Goal: Task Accomplishment & Management: Use online tool/utility

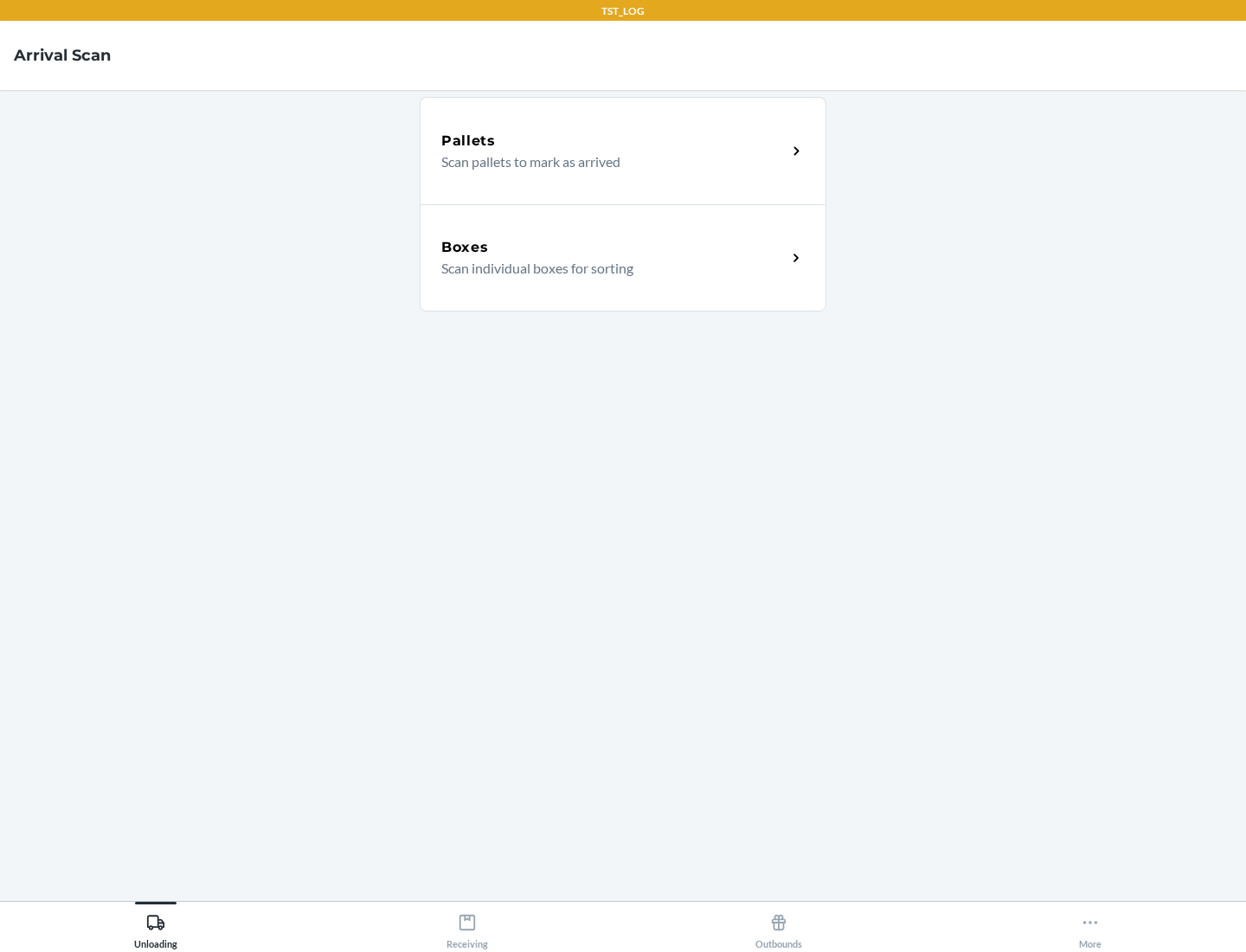
click at [614, 247] on div "Boxes" at bounding box center [614, 247] width 345 height 20
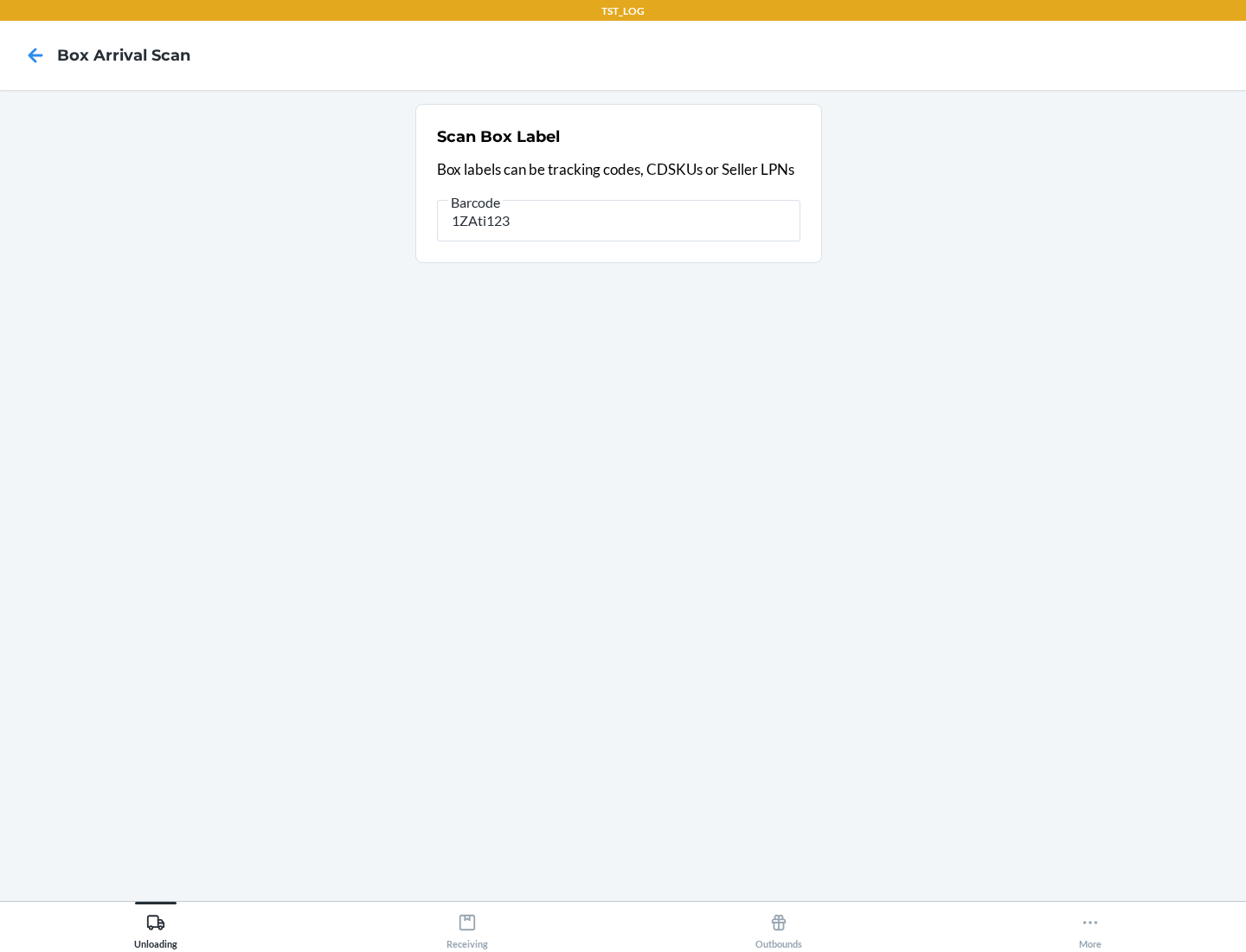
type input "1ZAti123"
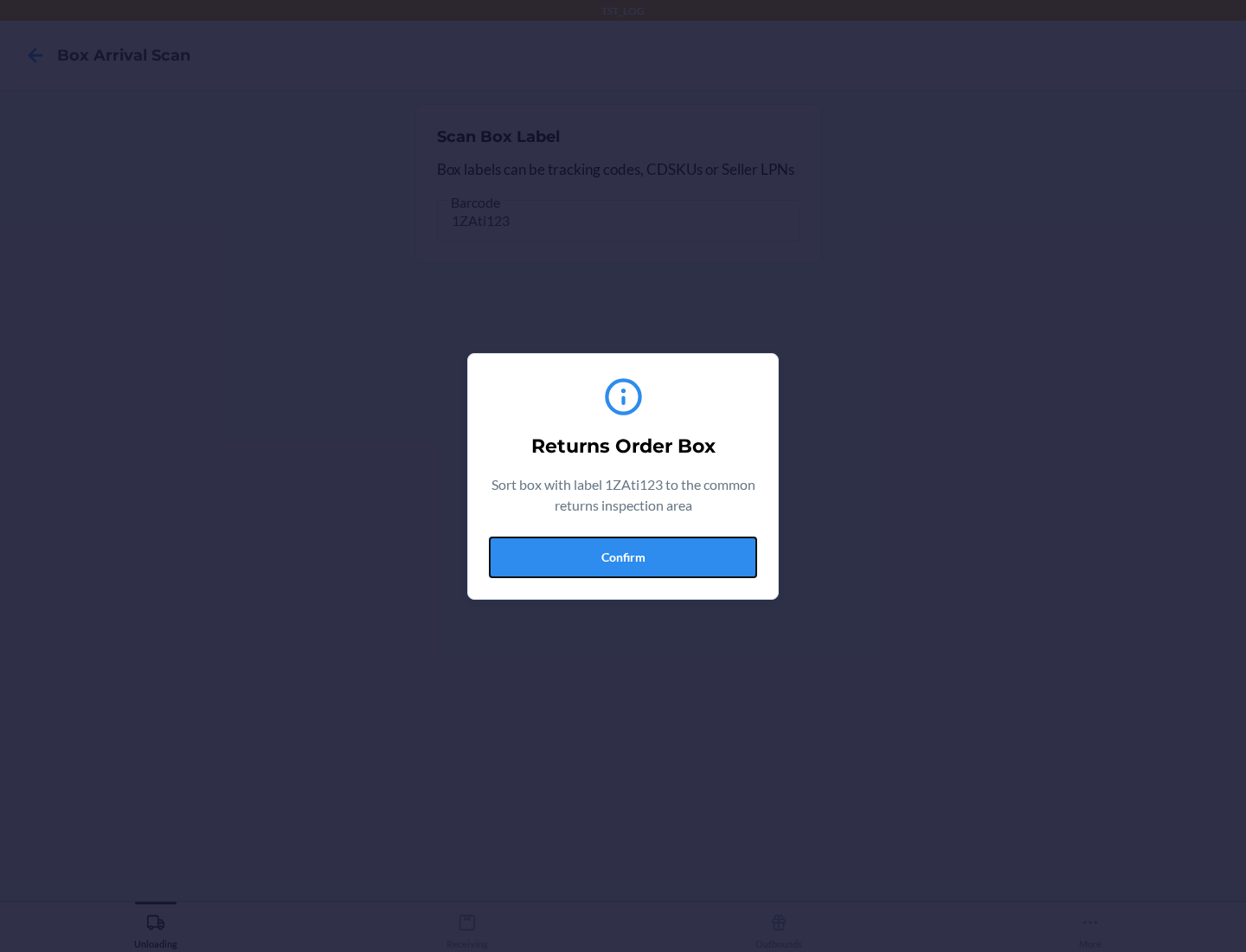
click at [623, 556] on button "Confirm" at bounding box center [623, 556] width 269 height 42
